Goal: Task Accomplishment & Management: Use online tool/utility

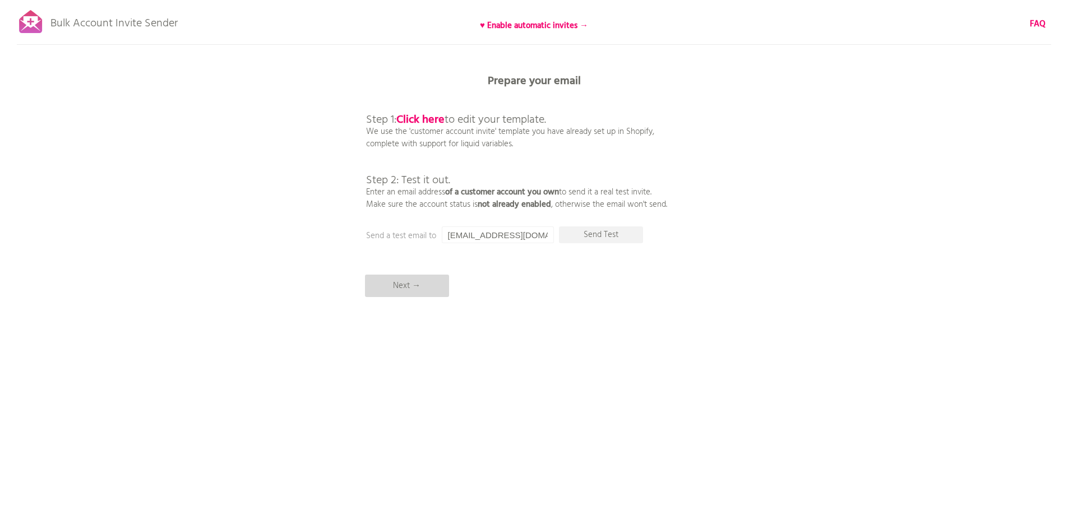
click at [410, 283] on p "Next →" at bounding box center [407, 286] width 84 height 22
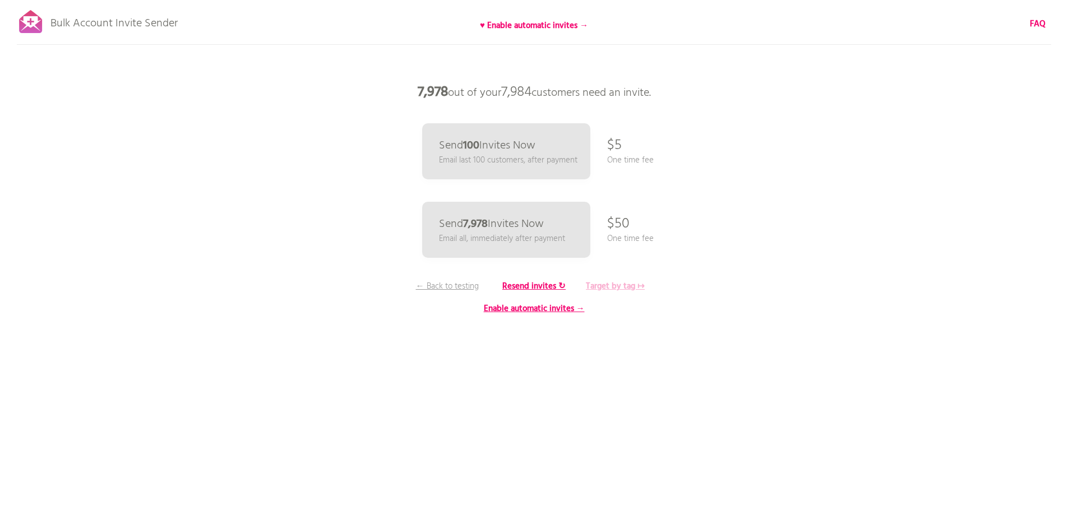
click at [621, 283] on b "Target by tag ↦" at bounding box center [615, 286] width 59 height 13
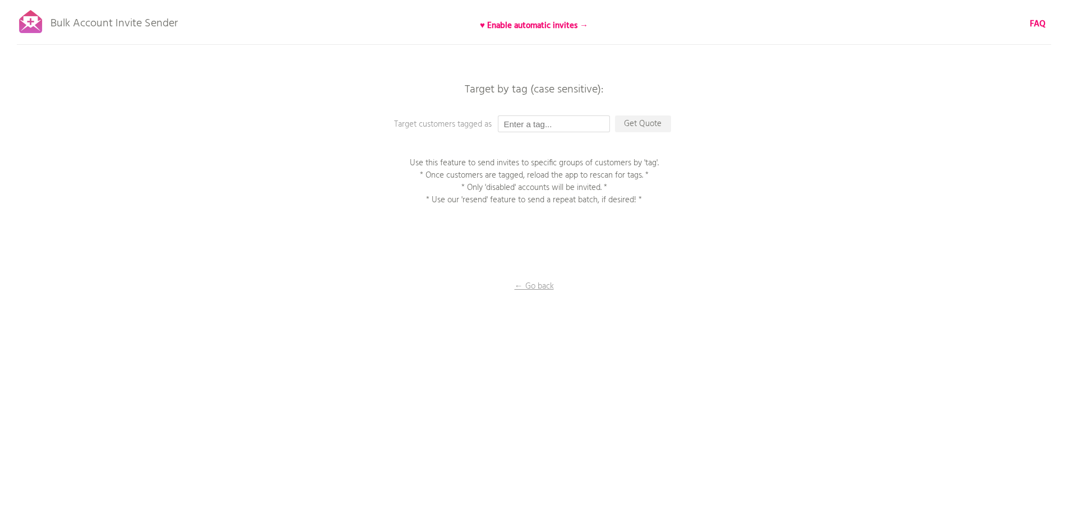
click at [543, 121] on input "text" at bounding box center [554, 123] width 112 height 17
type input "invite"
click at [637, 126] on p "Get Quote" at bounding box center [643, 123] width 56 height 17
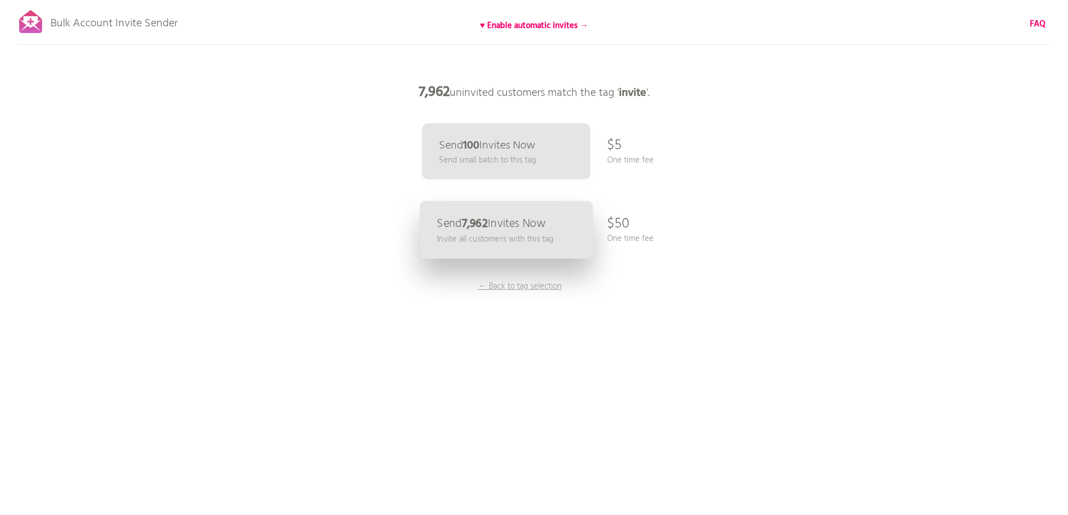
click at [552, 226] on link "Send 7,962 Invites Now Invite all customers with this tag" at bounding box center [505, 230] width 173 height 58
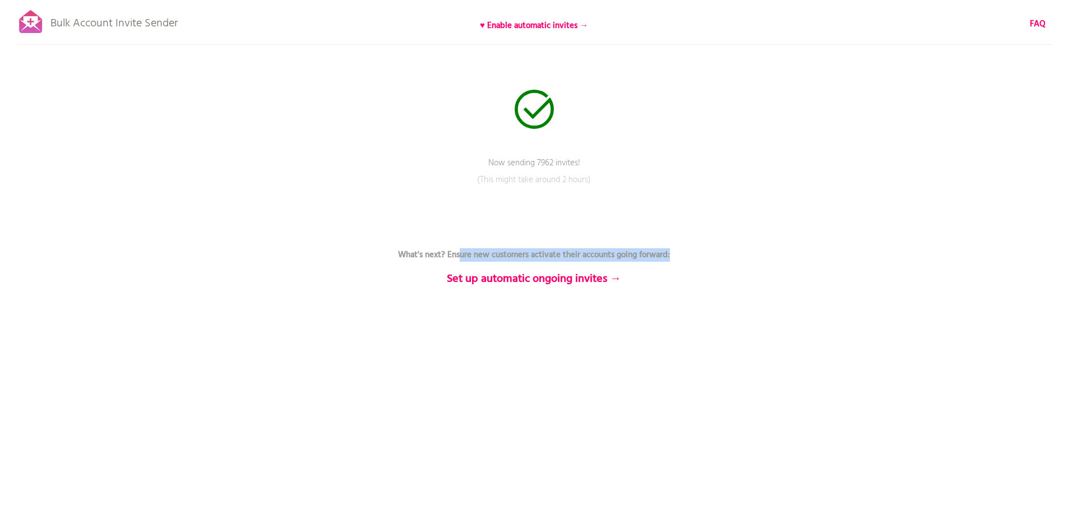
drag, startPoint x: 459, startPoint y: 255, endPoint x: 695, endPoint y: 252, distance: 236.0
click at [695, 252] on p "What's next? Ensure new customers activate their accounts going forward: Set up…" at bounding box center [534, 254] width 336 height 61
click at [738, 256] on div "Bulk Account Invite Sender ♥ Enable automatic invites → FAQ Now sending 7962 in…" at bounding box center [534, 196] width 1068 height 392
